Goal: Check status

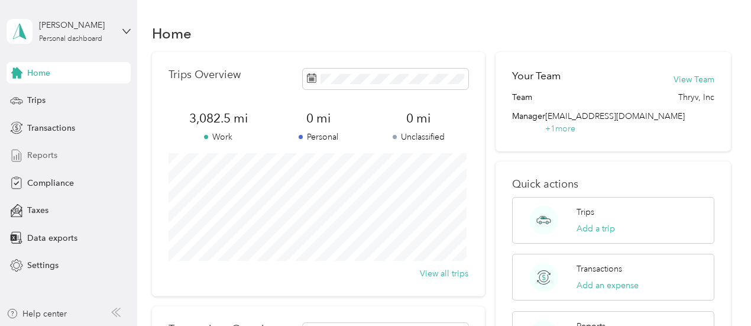
click at [34, 154] on span "Reports" at bounding box center [42, 155] width 30 height 12
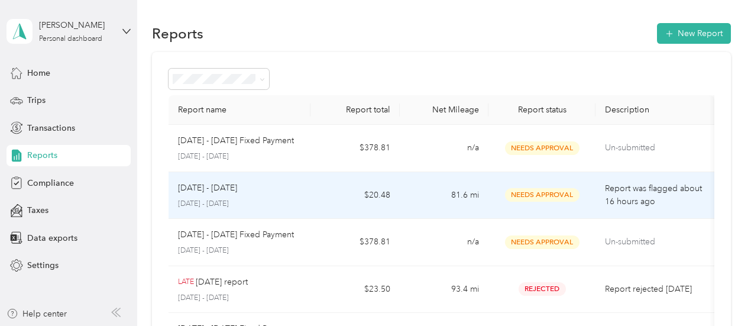
click at [611, 193] on p "Report was flagged about 16 hours ago" at bounding box center [655, 195] width 100 height 26
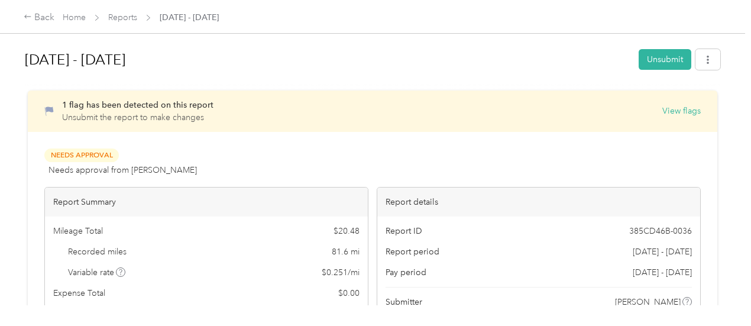
click at [662, 107] on button "View flags" at bounding box center [681, 111] width 38 height 12
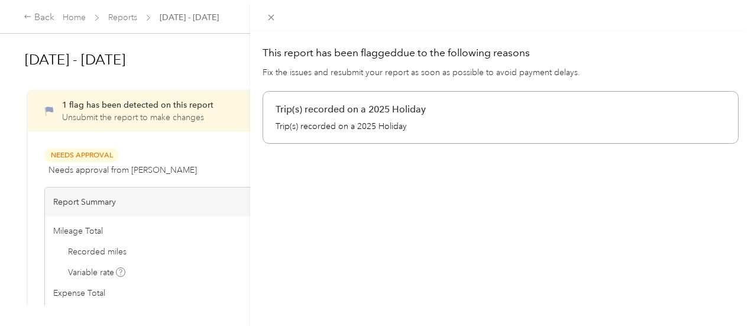
click at [308, 108] on div "This report has been flagged due to the following reasons Fix the issues and re…" at bounding box center [375, 163] width 751 height 326
